Goal: Transaction & Acquisition: Purchase product/service

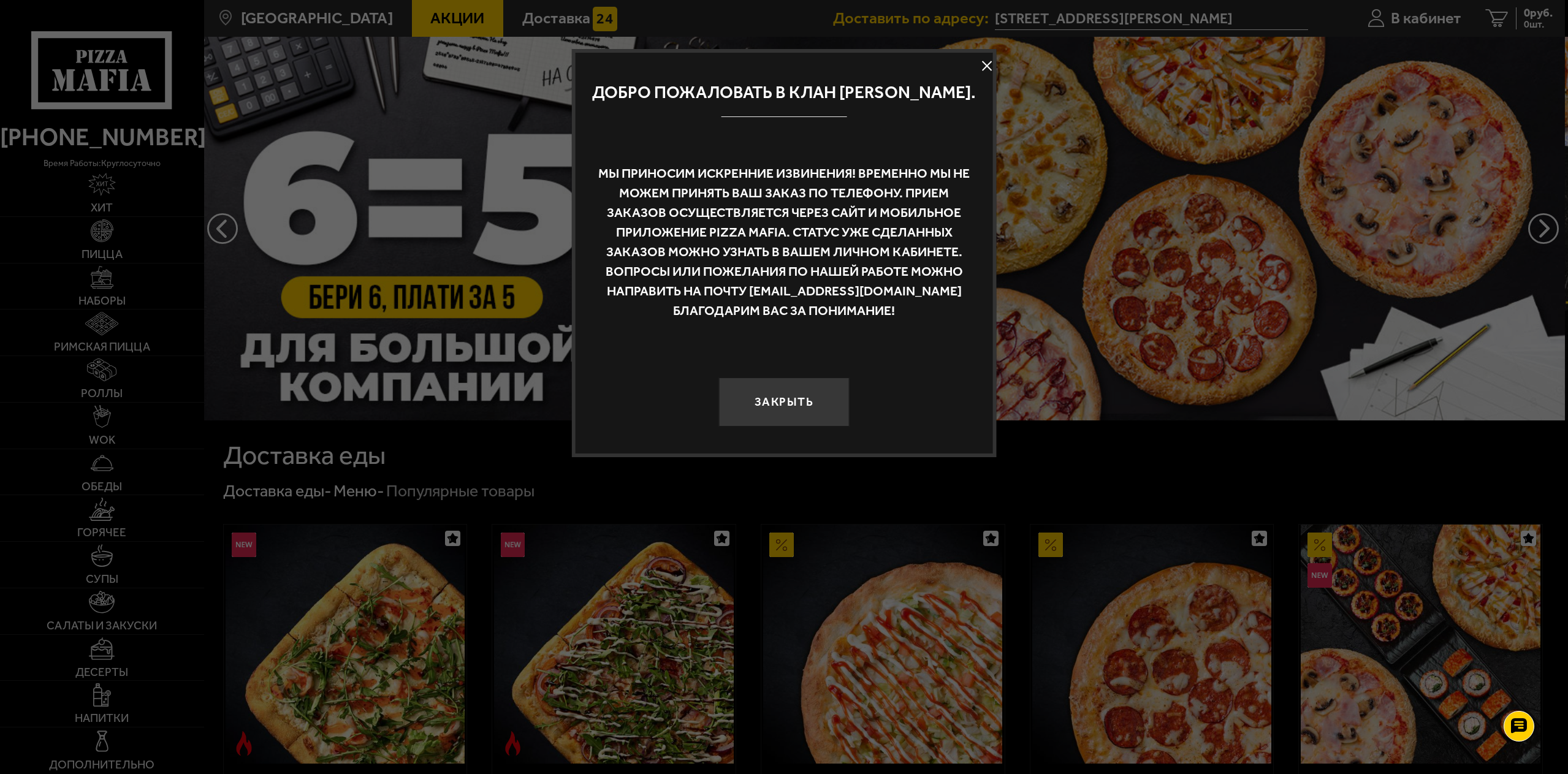
click at [986, 62] on button at bounding box center [987, 66] width 18 height 18
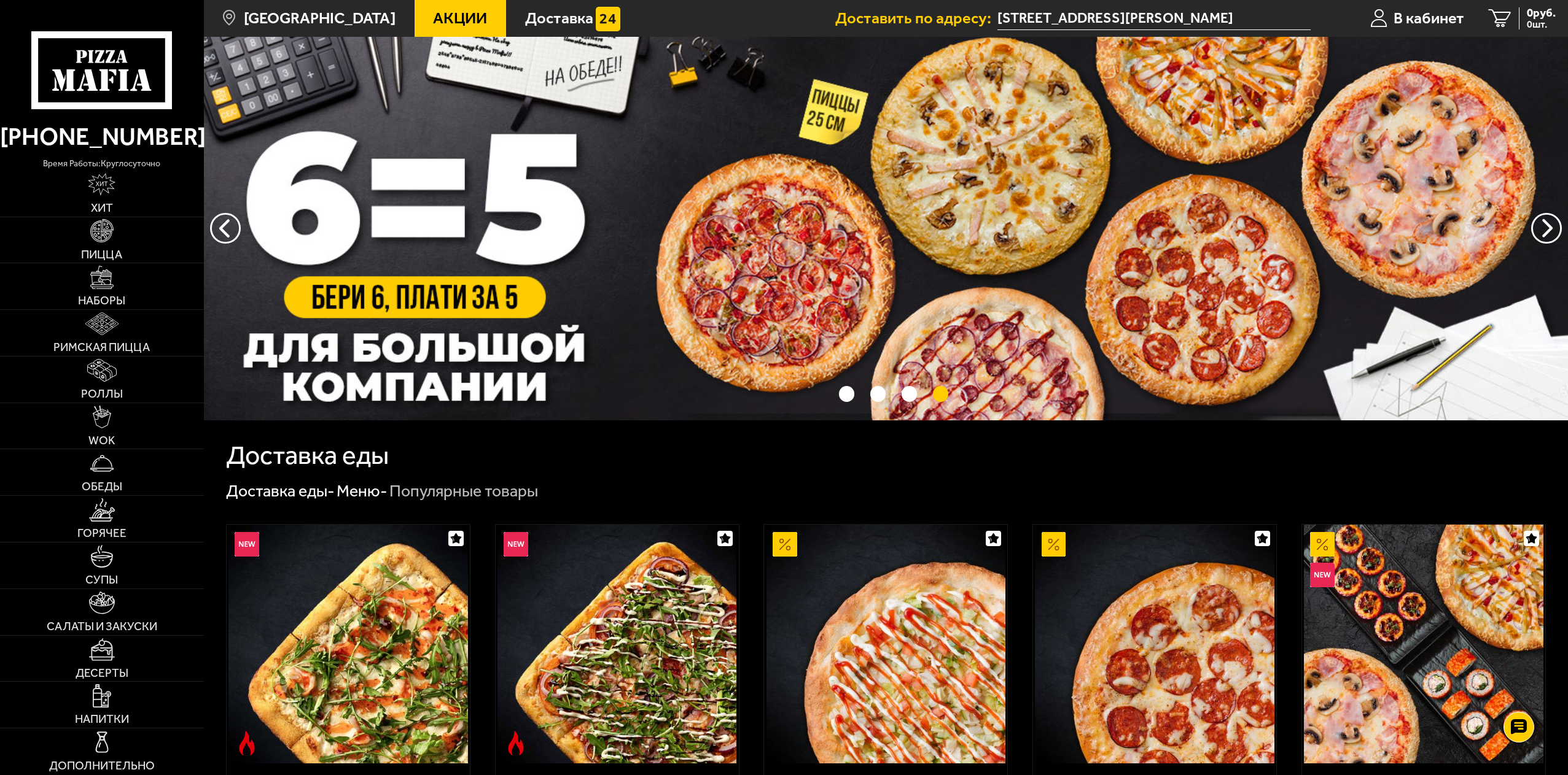
click at [1133, 19] on input "[STREET_ADDRESS][PERSON_NAME]" at bounding box center [1155, 19] width 314 height 23
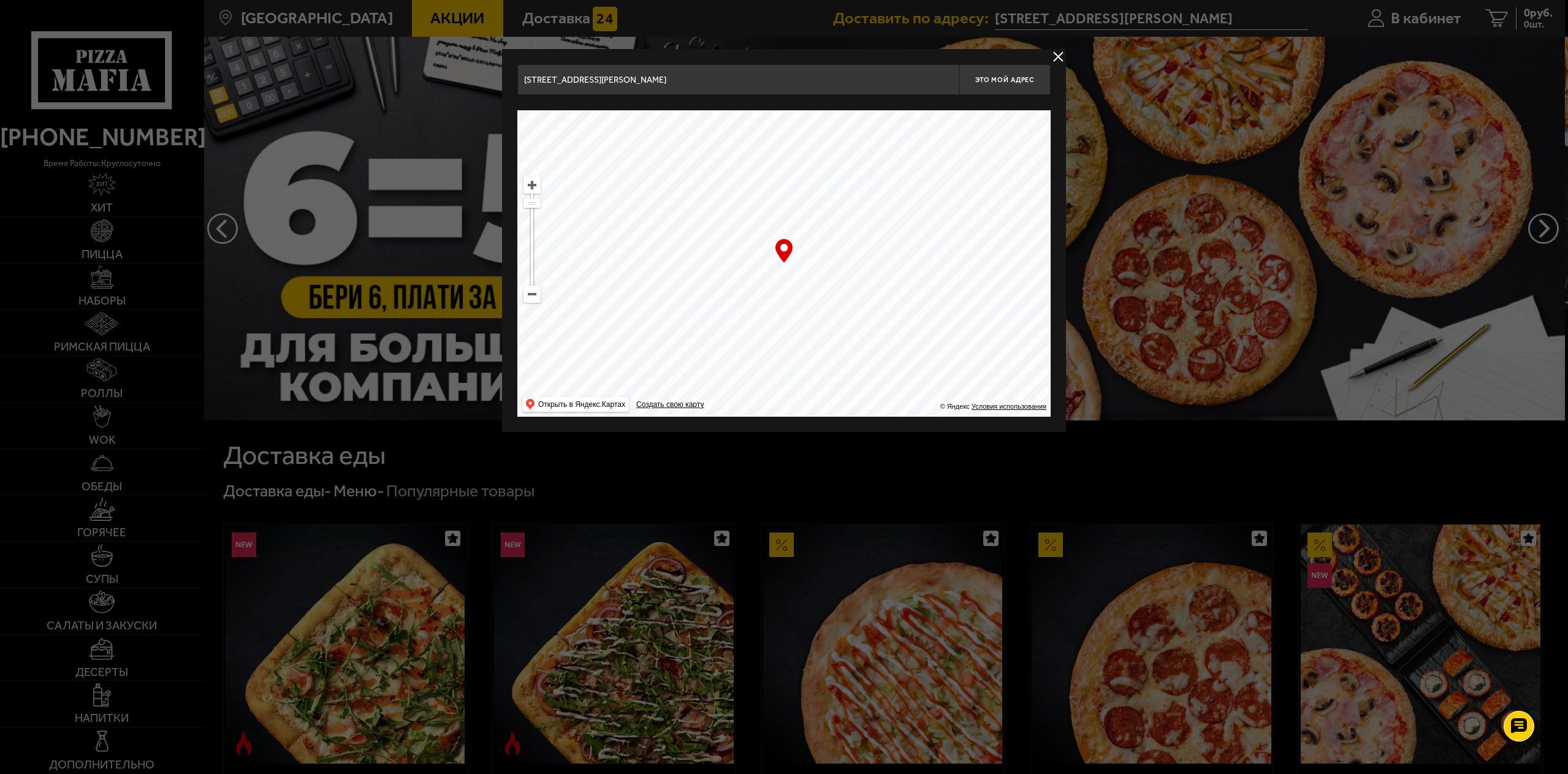
click at [1203, 227] on div at bounding box center [784, 387] width 1568 height 774
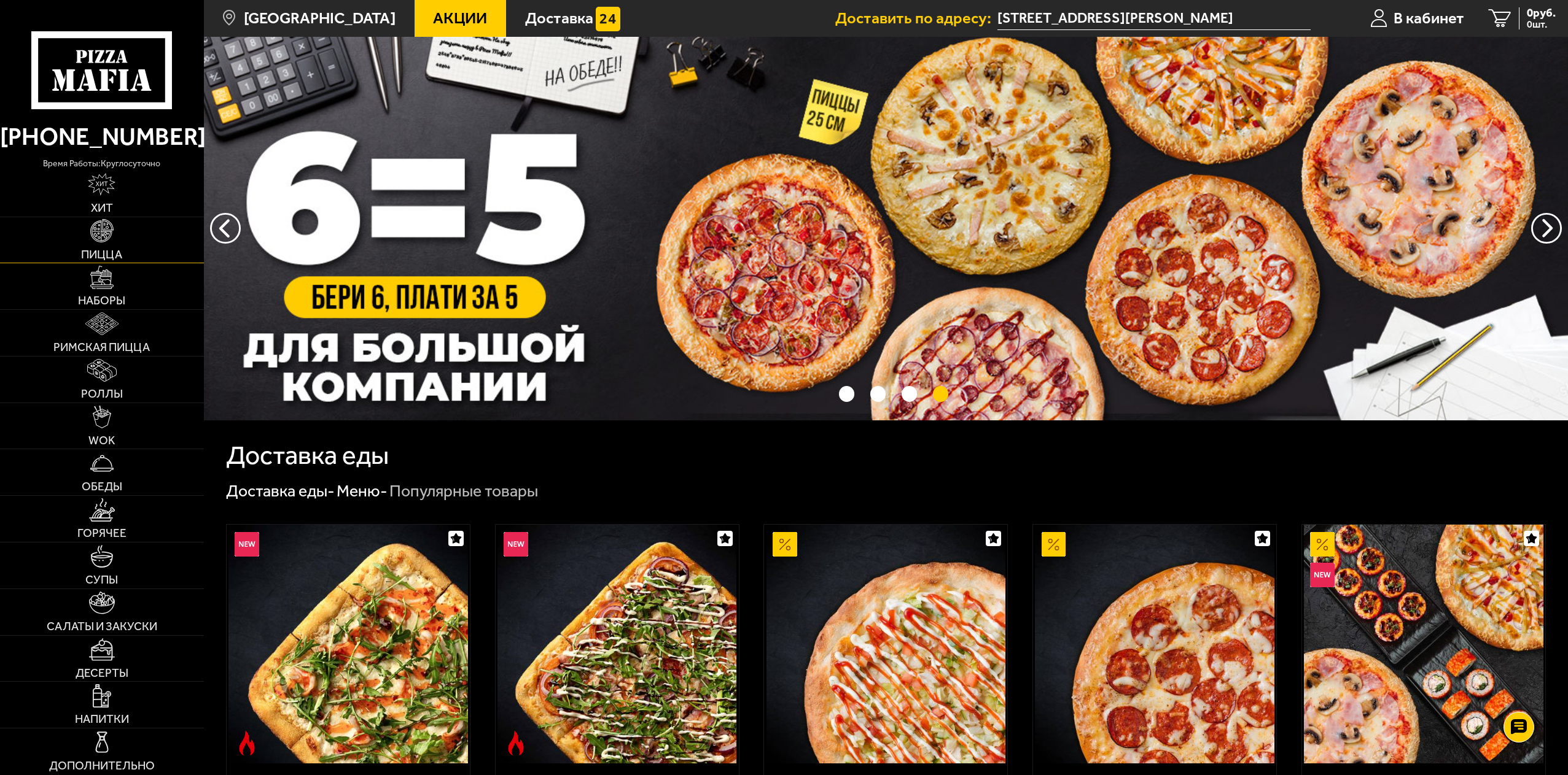
click at [91, 232] on link "Пицца" at bounding box center [101, 240] width 204 height 46
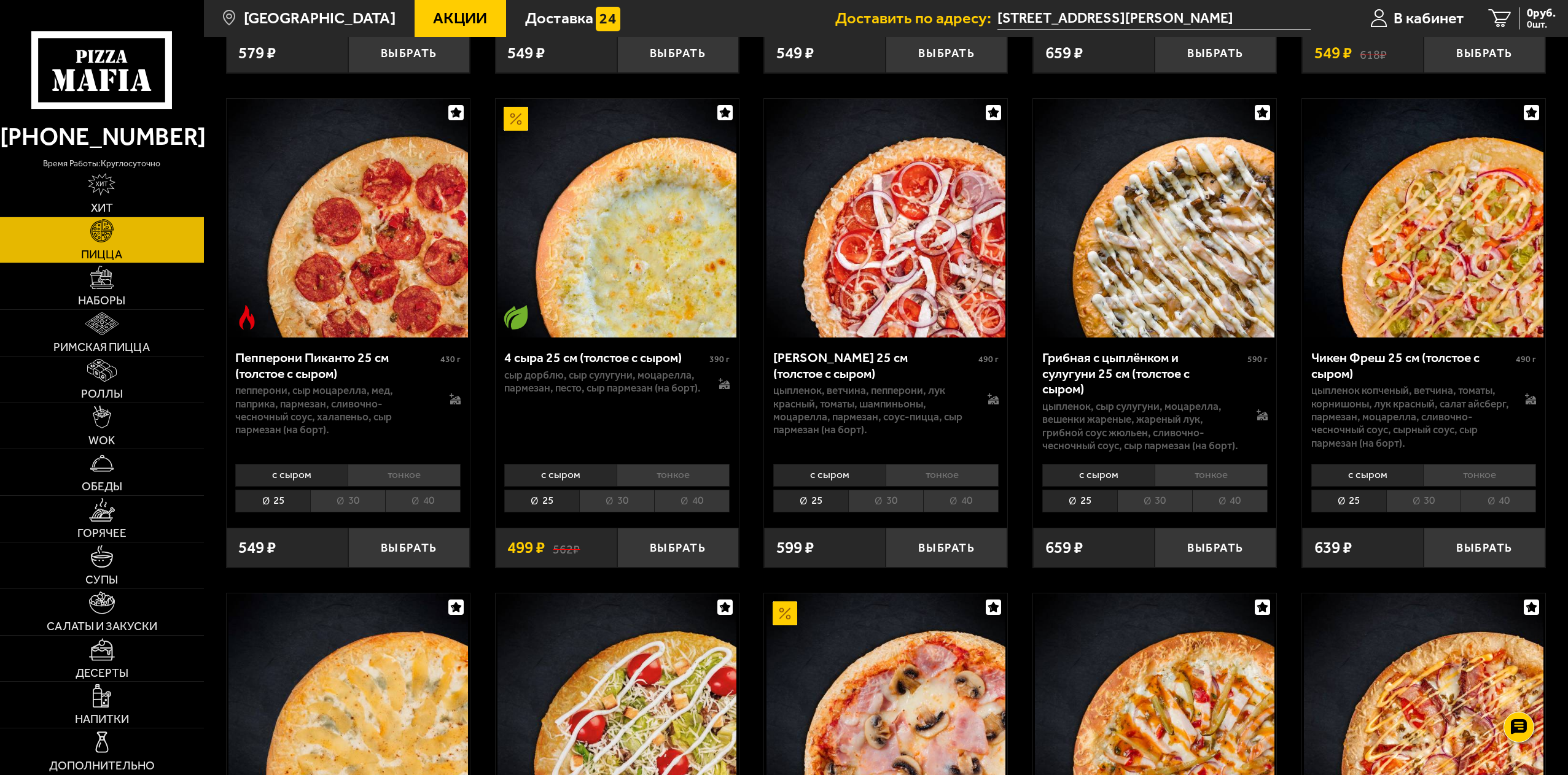
scroll to position [982, 0]
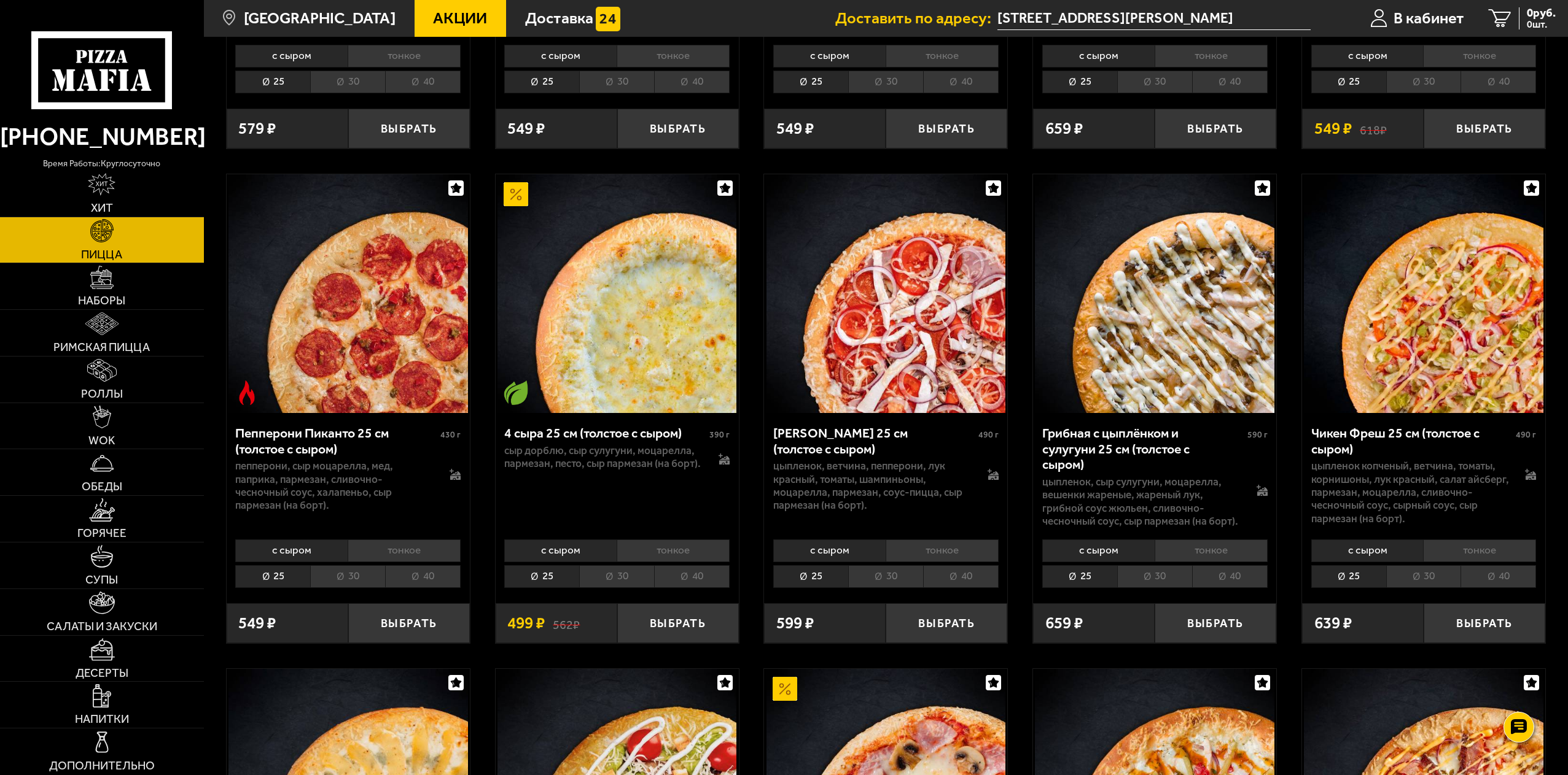
click at [910, 578] on li "30" at bounding box center [885, 576] width 75 height 23
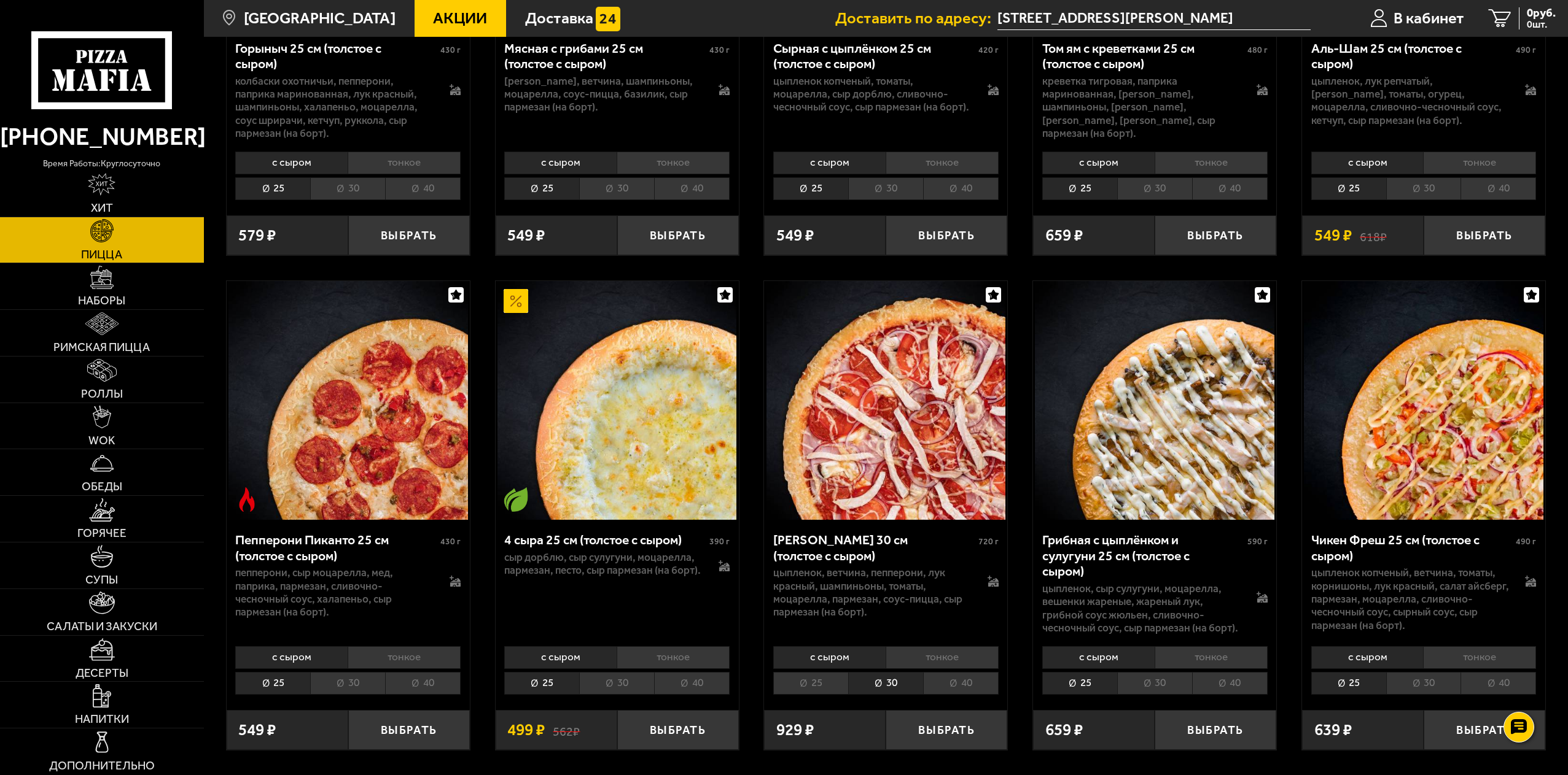
scroll to position [921, 0]
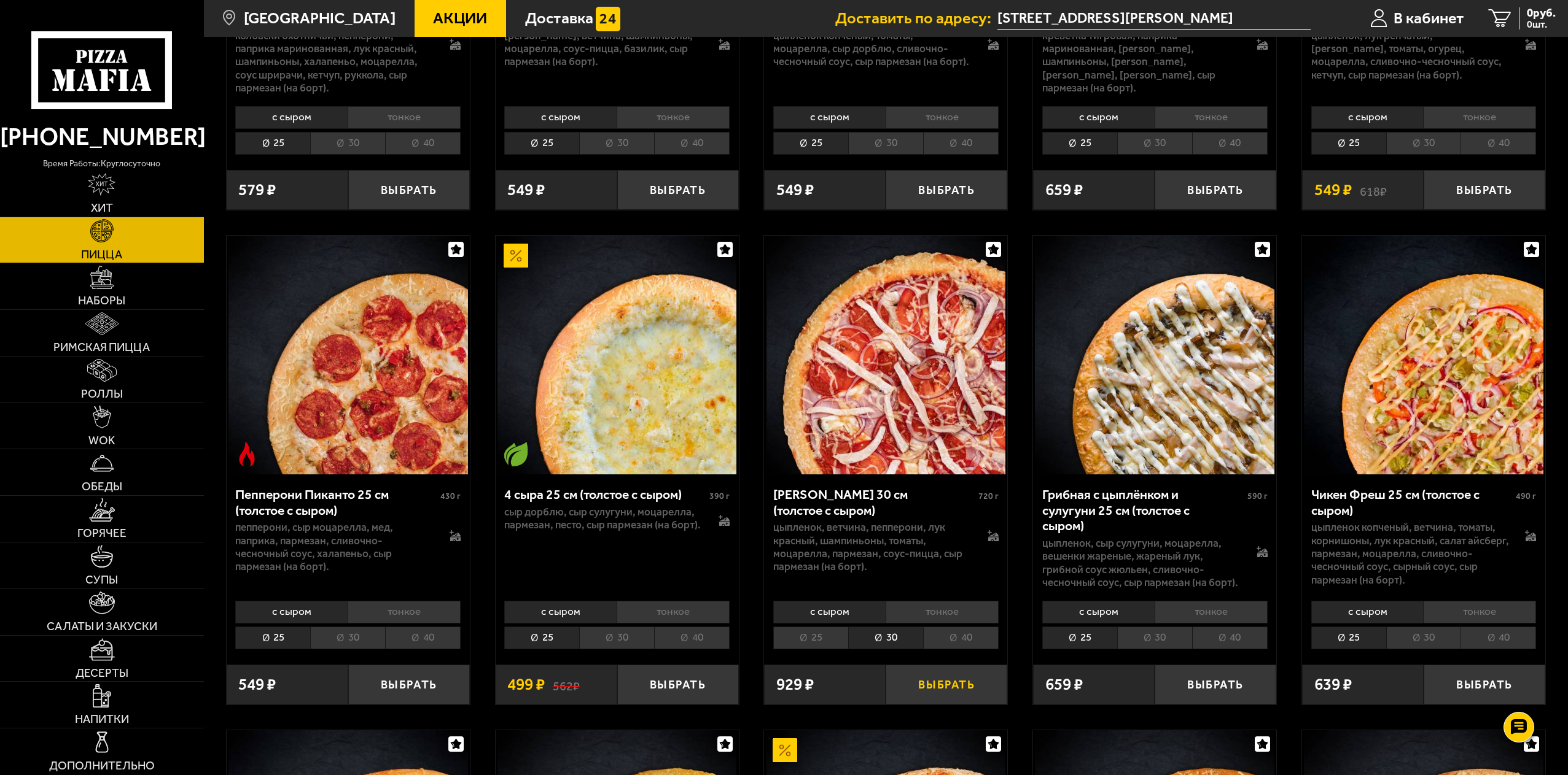
click at [904, 692] on button "Выбрать" at bounding box center [946, 685] width 121 height 40
click at [1521, 12] on span "883 руб." at bounding box center [1535, 13] width 41 height 12
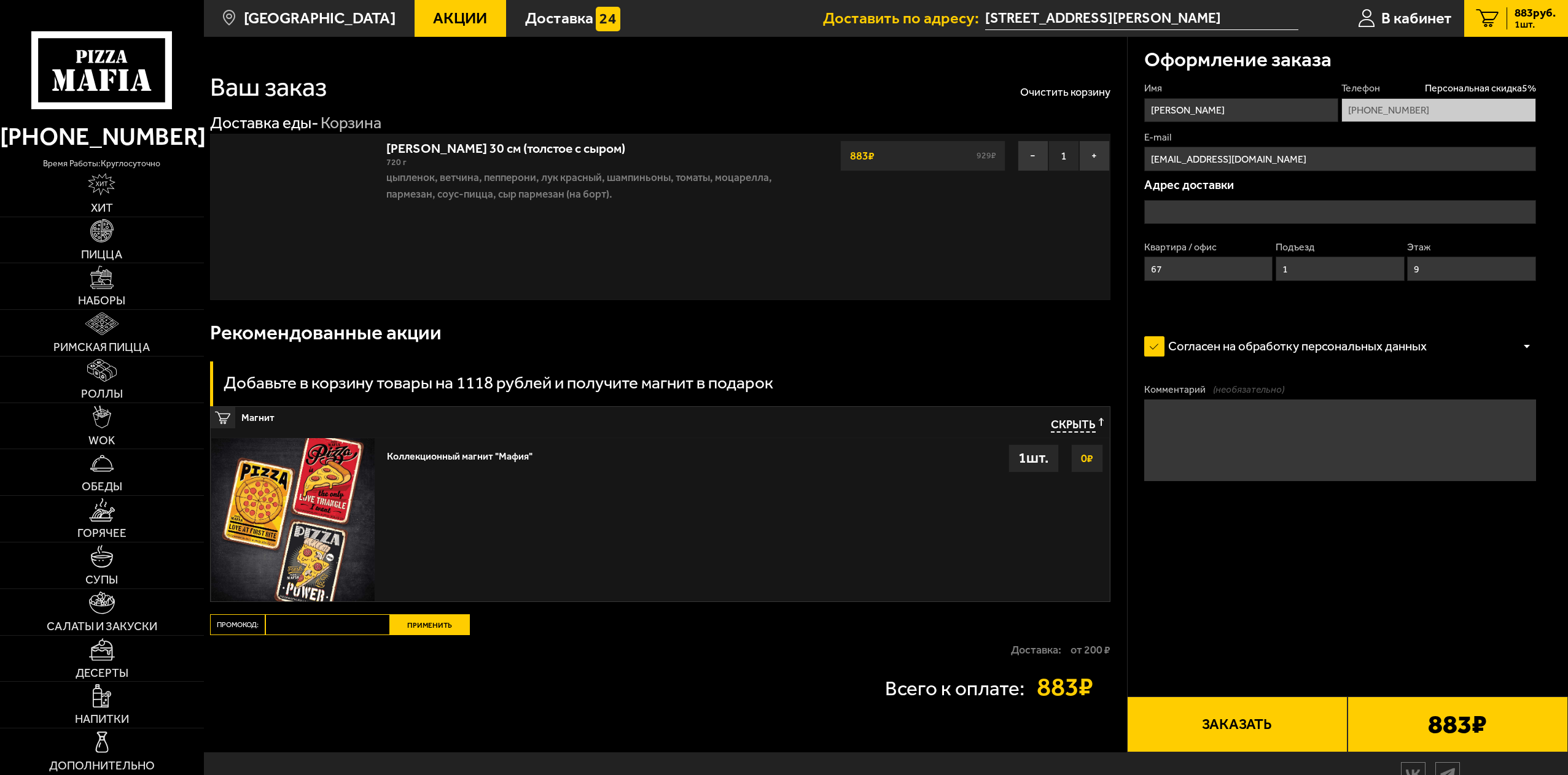
type input "[STREET_ADDRESS][PERSON_NAME]"
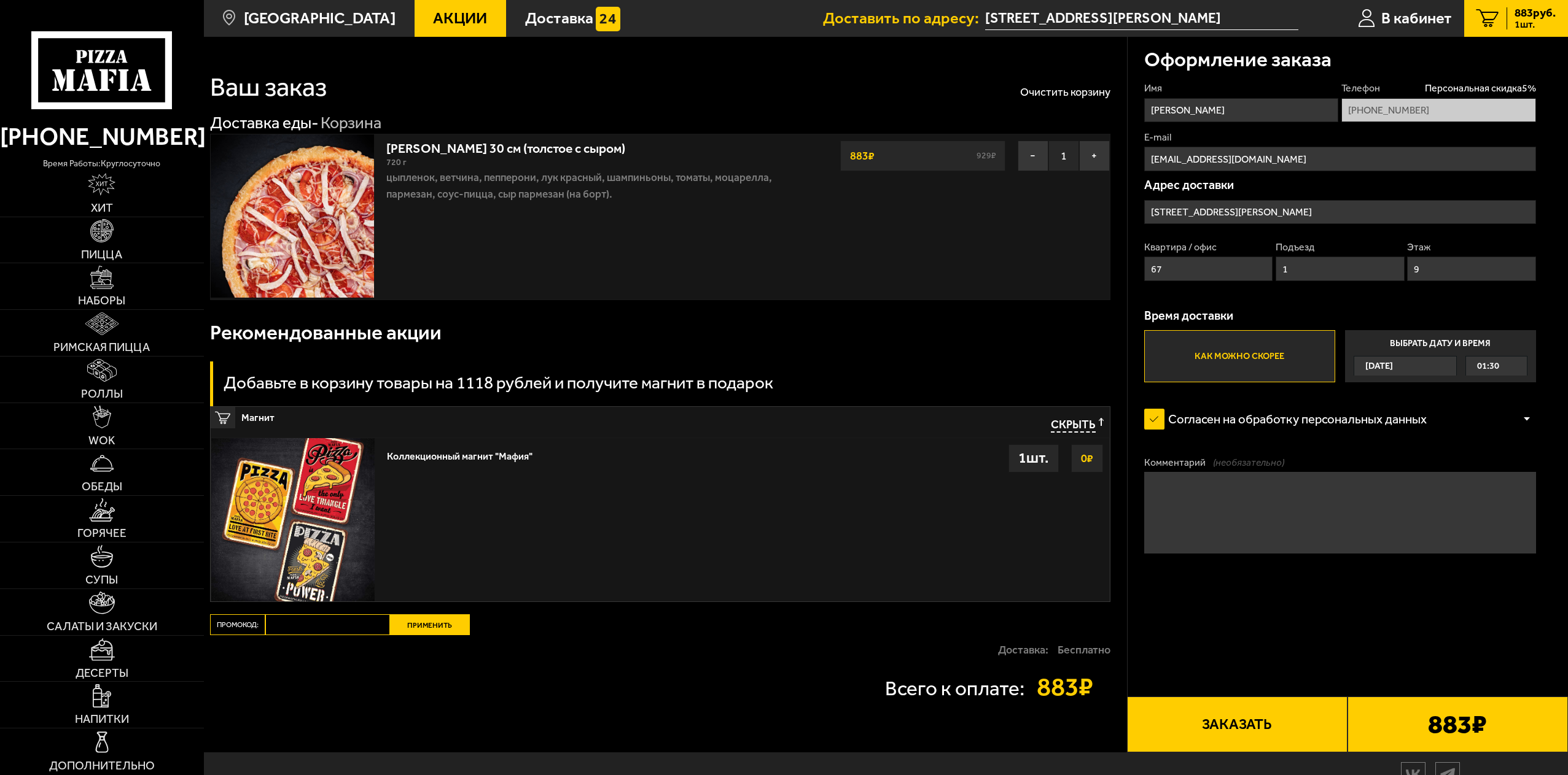
click at [1074, 465] on div "0 ₽" at bounding box center [1087, 458] width 32 height 28
click at [1026, 465] on div "1 шт." at bounding box center [1033, 458] width 50 height 28
click at [1024, 465] on div "1 шт." at bounding box center [1033, 458] width 50 height 28
